Goal: Task Accomplishment & Management: Complete application form

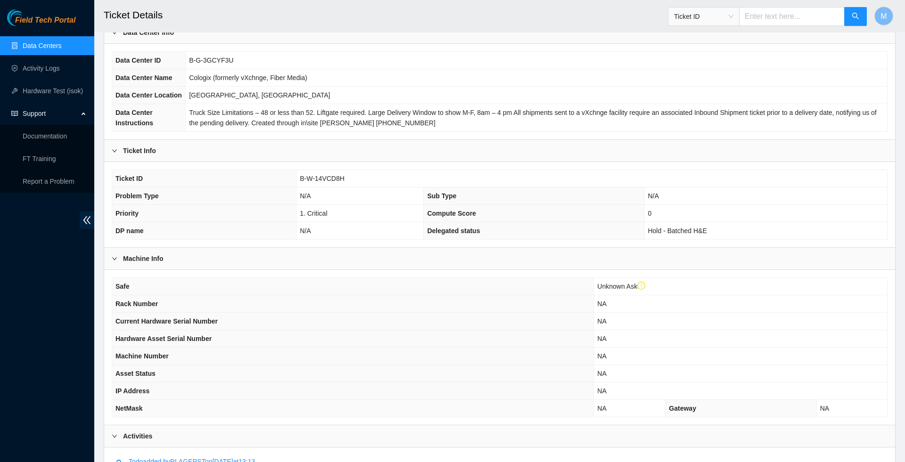
scroll to position [62, 0]
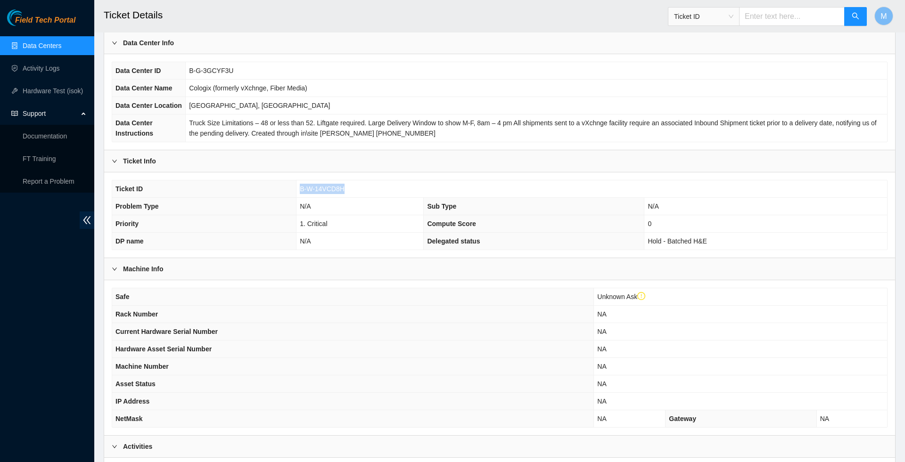
drag, startPoint x: 349, startPoint y: 215, endPoint x: 298, endPoint y: 213, distance: 50.5
click at [298, 198] on td "B-W-14VCD8H" at bounding box center [591, 189] width 591 height 17
copy span "B-W-14VCD8H"
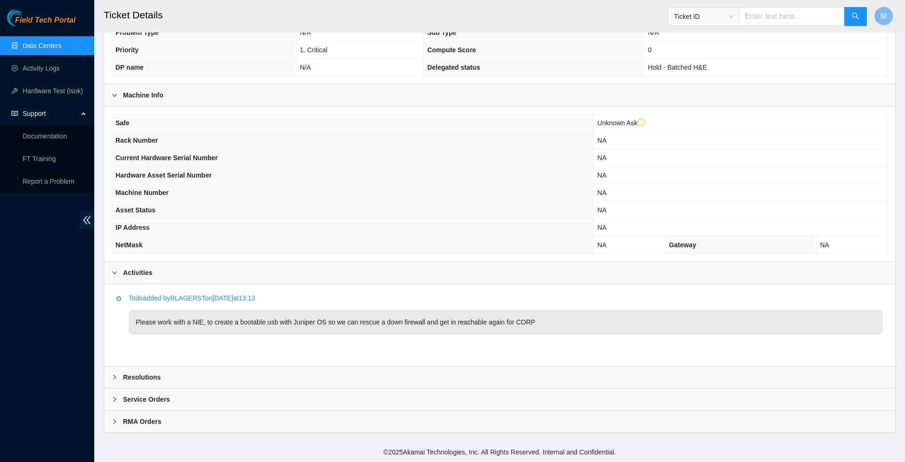
scroll to position [271, 0]
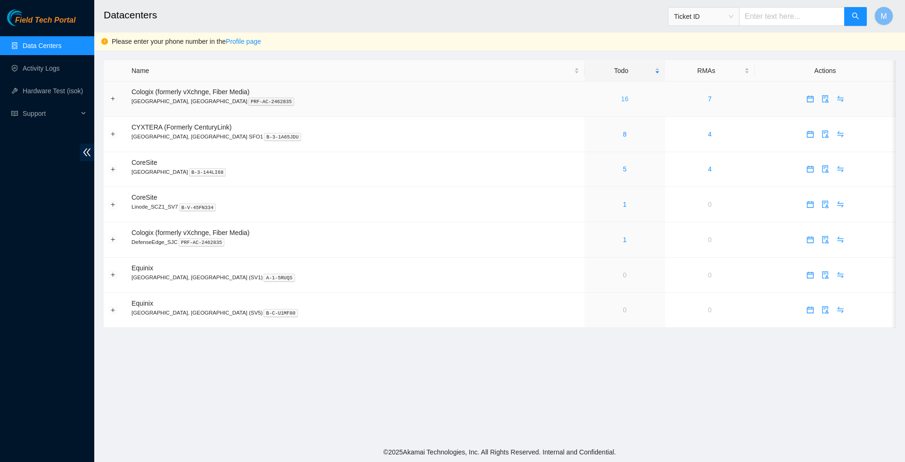
click at [621, 97] on link "16" at bounding box center [625, 99] width 8 height 8
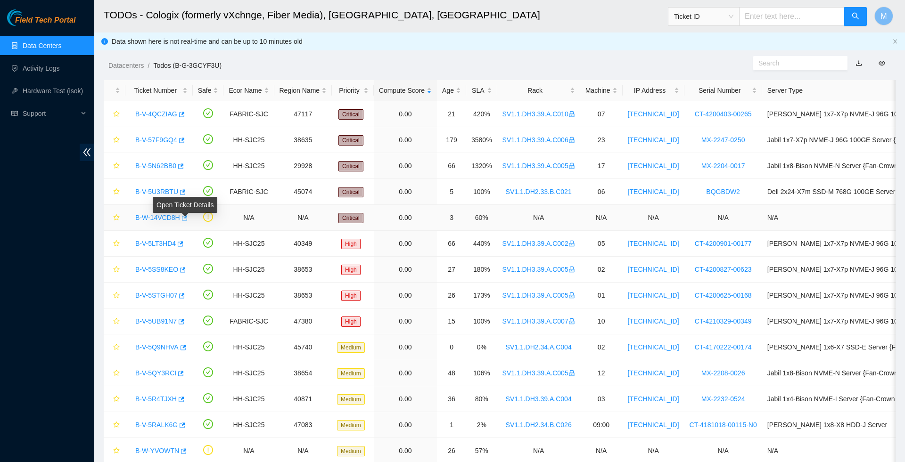
click at [189, 217] on div "Open Ticket Details" at bounding box center [185, 208] width 65 height 23
click at [187, 221] on icon "button" at bounding box center [184, 218] width 7 height 7
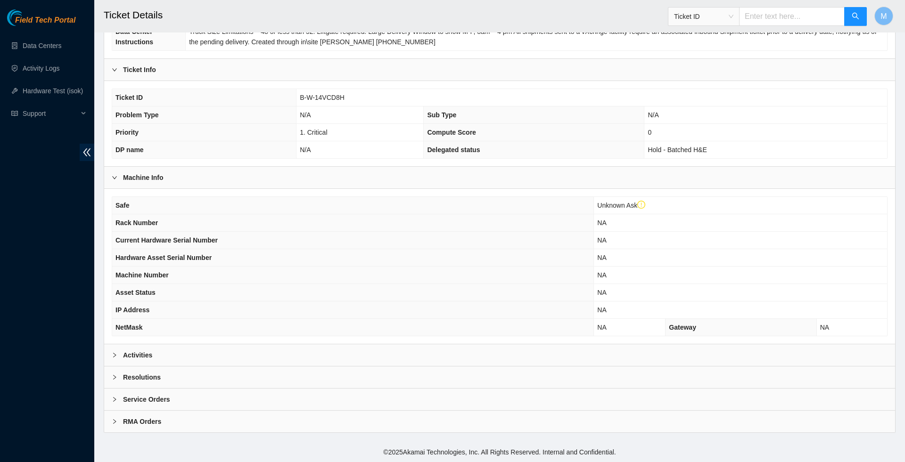
scroll to position [189, 0]
click at [116, 355] on icon "right" at bounding box center [115, 356] width 6 height 6
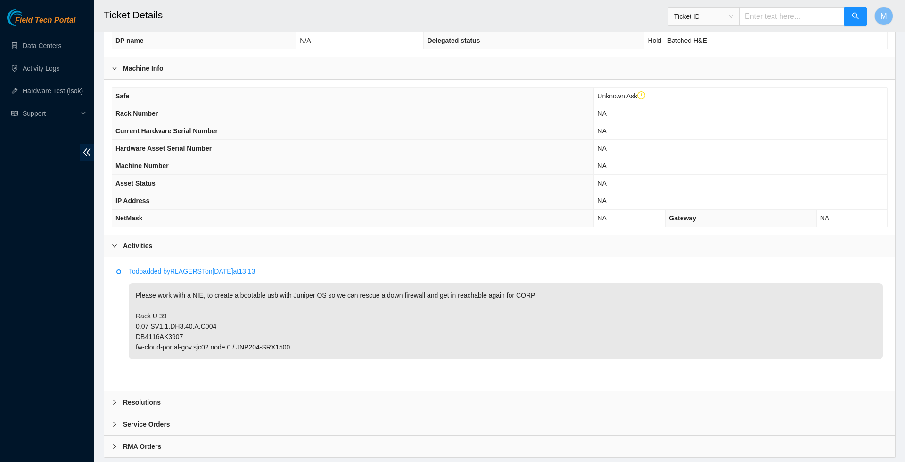
scroll to position [315, 0]
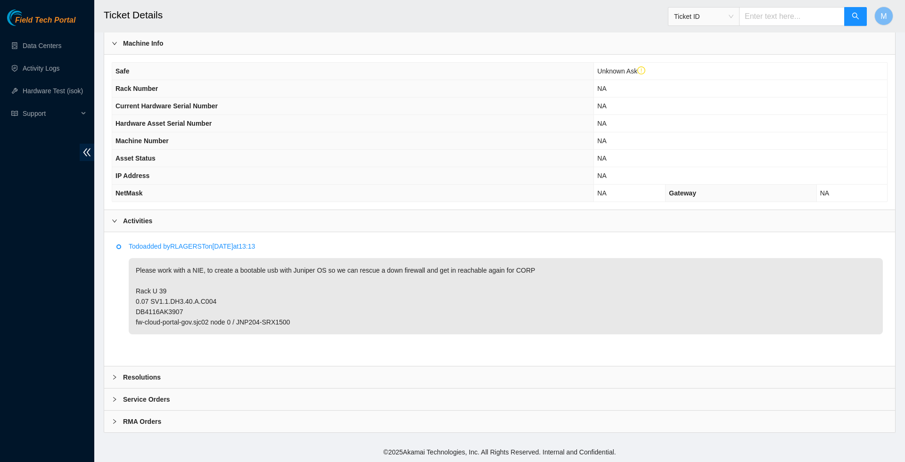
click at [113, 380] on icon "right" at bounding box center [115, 378] width 6 height 6
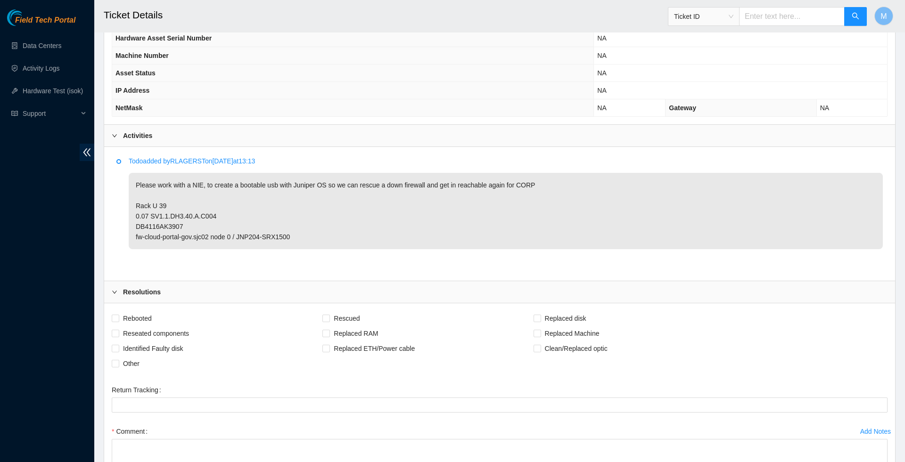
scroll to position [411, 0]
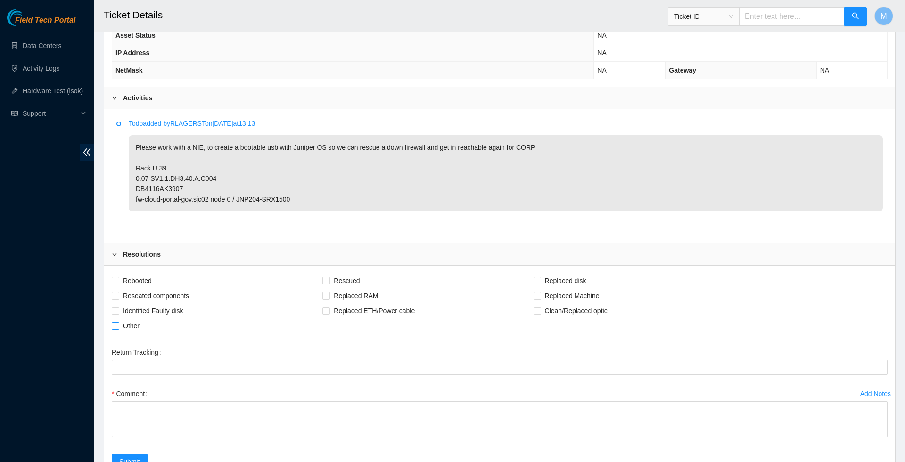
click at [130, 334] on span "Other" at bounding box center [131, 326] width 24 height 15
click at [118, 329] on input "Other" at bounding box center [115, 325] width 7 height 7
checkbox input "true"
click at [140, 288] on span "Rebooted" at bounding box center [137, 280] width 36 height 15
click at [118, 284] on input "Rebooted" at bounding box center [115, 280] width 7 height 7
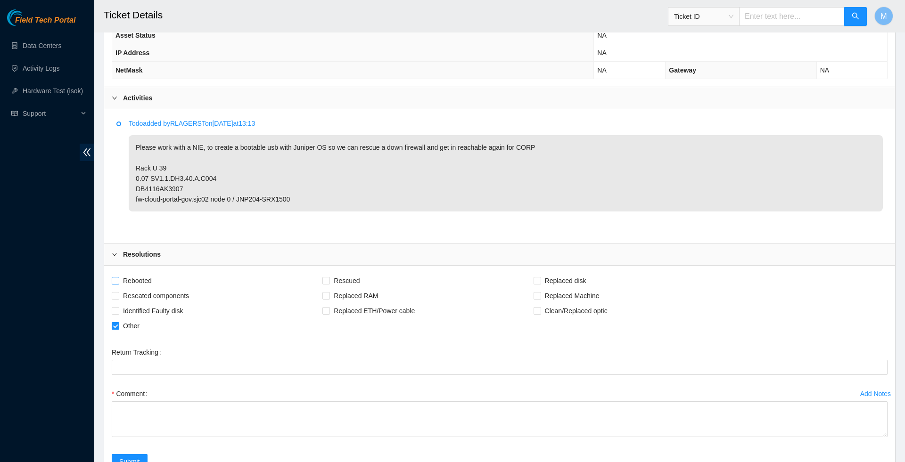
checkbox input "true"
click at [136, 304] on span "Reseated components" at bounding box center [156, 295] width 74 height 15
click at [118, 299] on input "Reseated components" at bounding box center [115, 295] width 7 height 7
checkbox input "true"
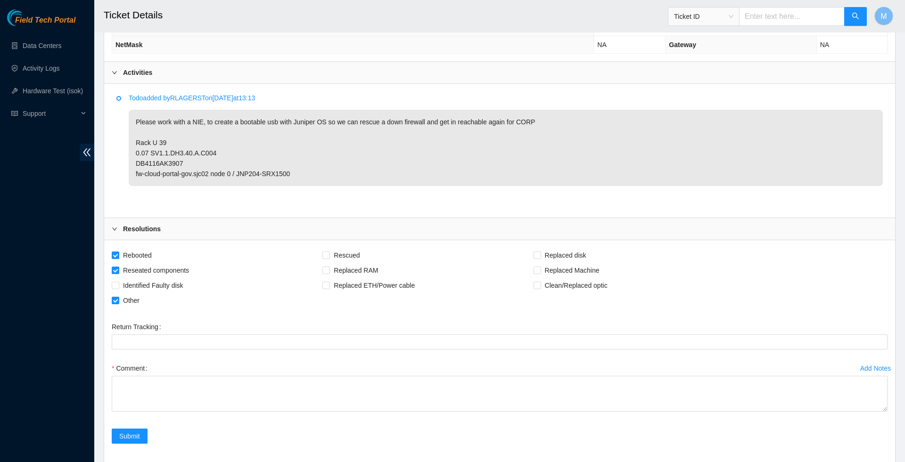
scroll to position [455, 0]
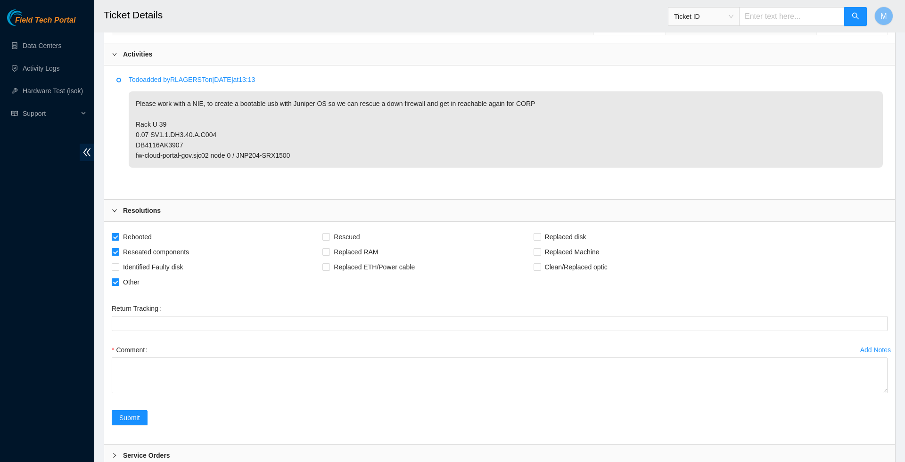
click at [149, 358] on label "Comment" at bounding box center [132, 350] width 40 height 15
click at [149, 393] on textarea "Comment" at bounding box center [500, 376] width 776 height 36
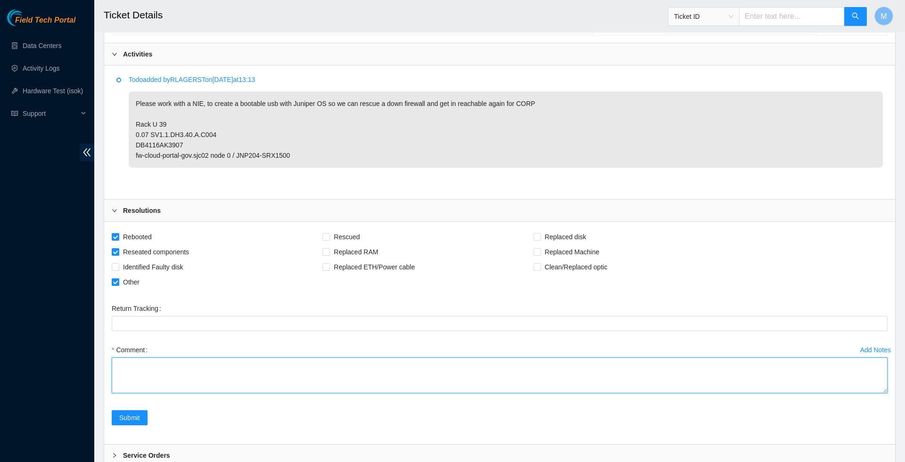
click at [147, 394] on textarea "Comment" at bounding box center [500, 376] width 776 height 36
paste textarea "Worked with NIE and Noufal to create bootable USB with Juniper OS to rescue a d…"
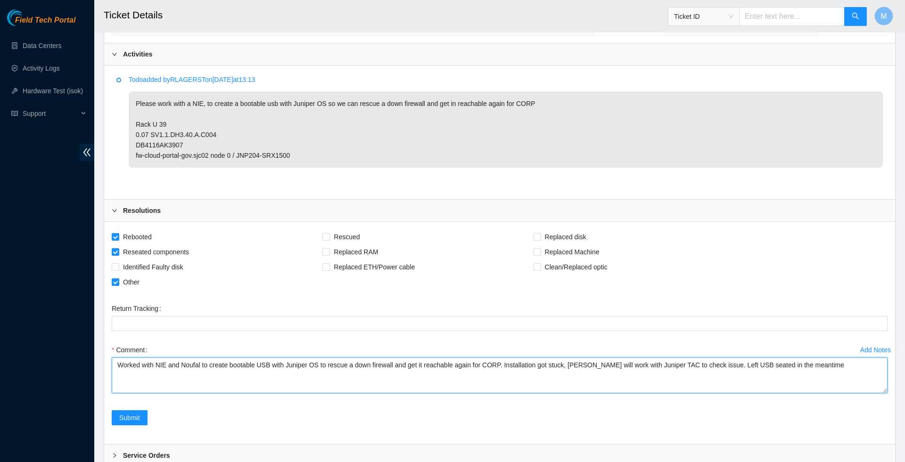
scroll to position [493, 0]
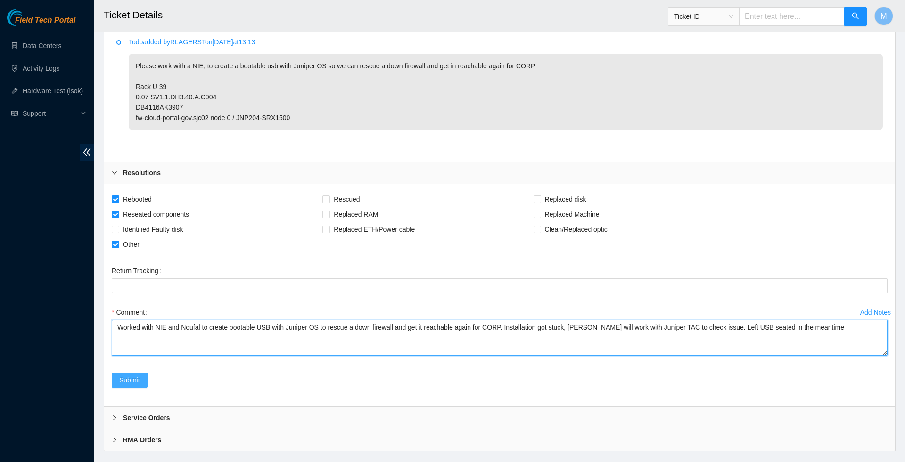
type textarea "Worked with NIE and Noufal to create bootable USB with Juniper OS to rescue a d…"
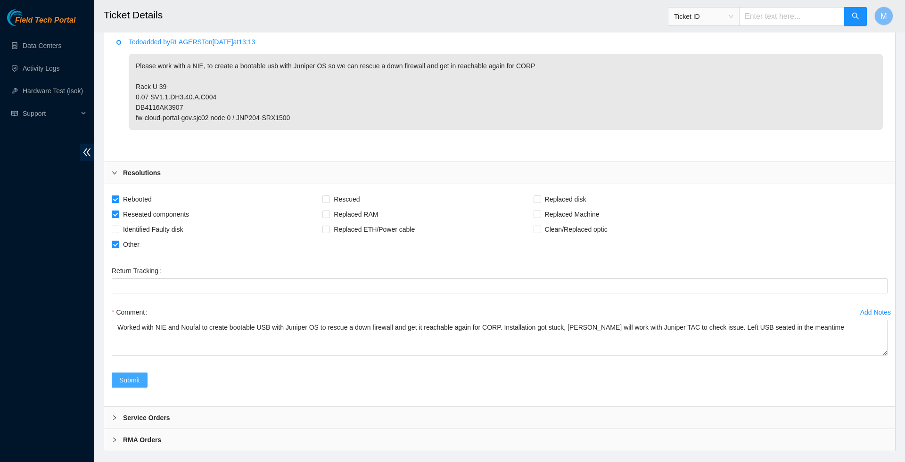
click at [129, 386] on span "Submit" at bounding box center [129, 380] width 21 height 10
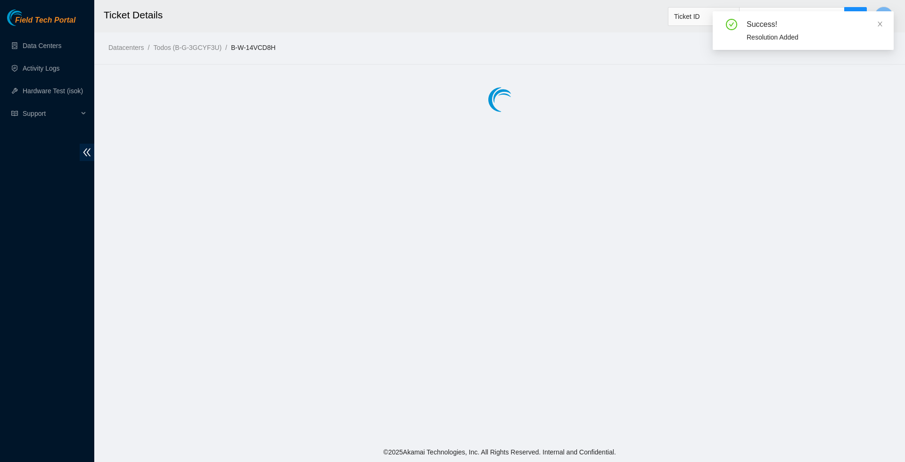
scroll to position [0, 0]
